Goal: Find specific page/section: Find specific page/section

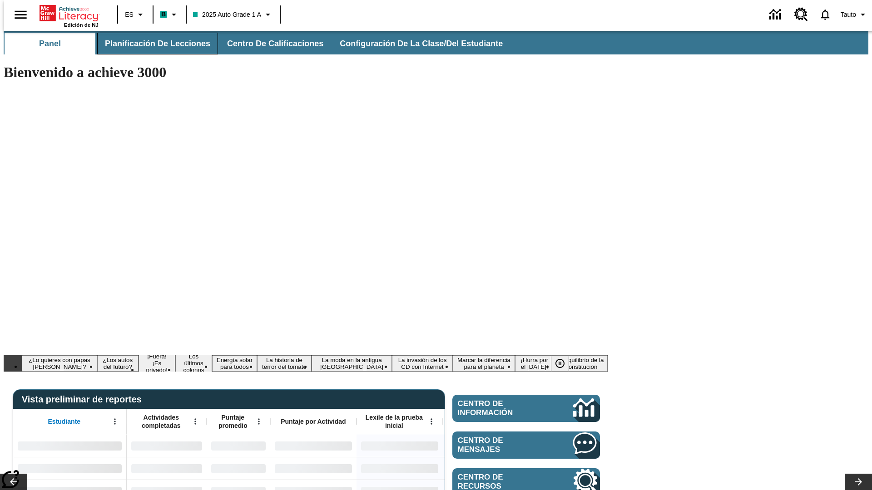
click at [152, 44] on span "Planificación de lecciones" at bounding box center [157, 44] width 105 height 10
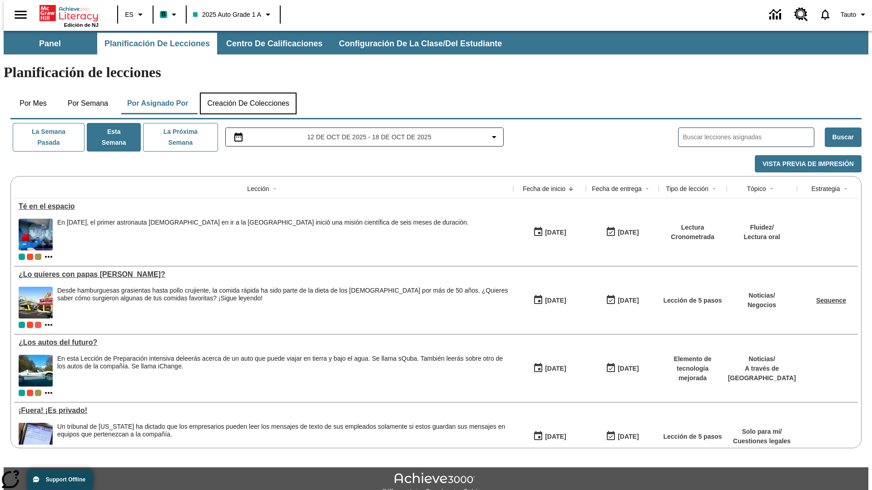
click at [248, 93] on button "Creación de colecciones" at bounding box center [248, 104] width 97 height 22
